Goal: Transaction & Acquisition: Purchase product/service

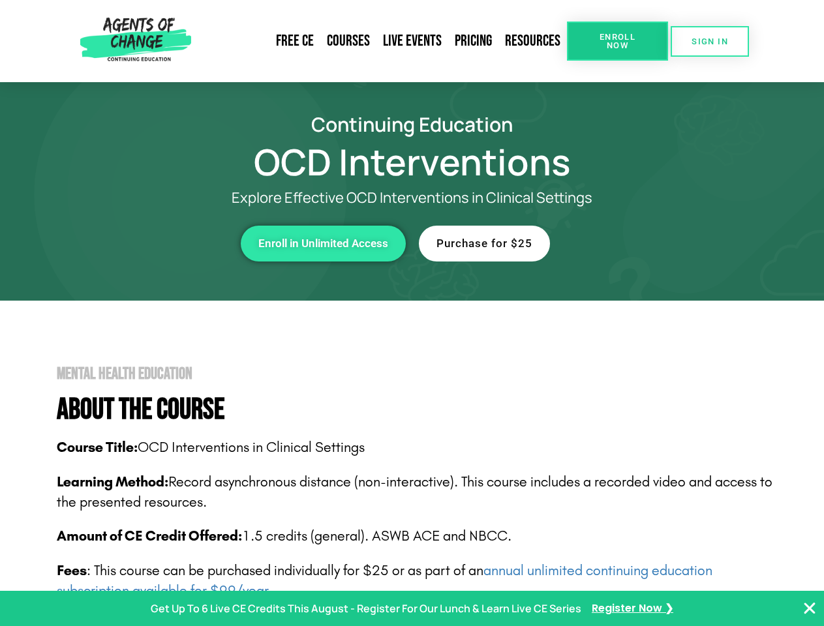
click at [617, 41] on span "Enroll Now" at bounding box center [617, 41] width 59 height 17
click at [710, 41] on span "SIGN IN" at bounding box center [710, 41] width 37 height 8
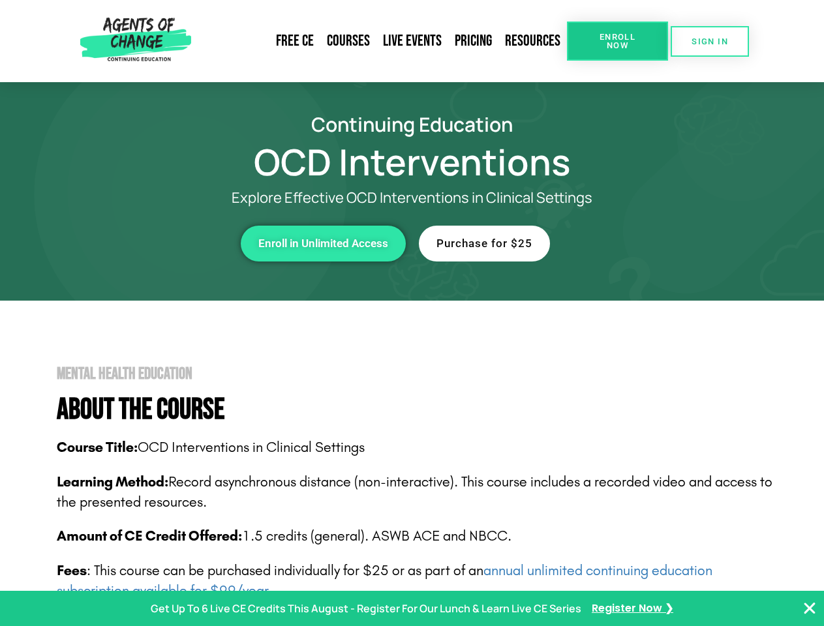
click at [226, 243] on div "Enroll in Unlimited Access" at bounding box center [226, 244] width 359 height 36
click at [323, 243] on span "Enroll in Unlimited Access" at bounding box center [323, 243] width 130 height 11
click at [598, 243] on div "Purchase for $25" at bounding box center [598, 244] width 359 height 36
